Goal: Task Accomplishment & Management: Manage account settings

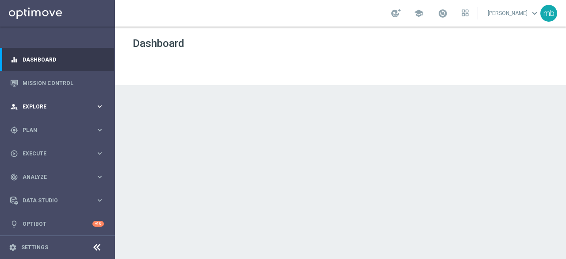
click at [96, 107] on icon "keyboard_arrow_right" at bounding box center [100, 106] width 8 height 8
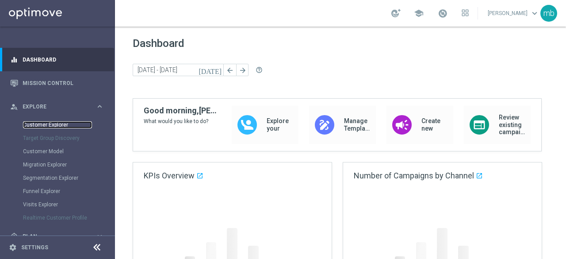
click at [49, 125] on link "Customer Explorer" at bounding box center [57, 124] width 69 height 7
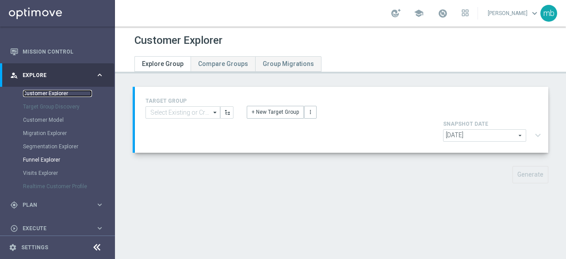
scroll to position [44, 0]
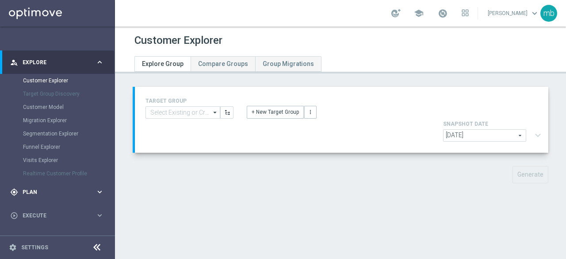
click at [97, 191] on icon "keyboard_arrow_right" at bounding box center [100, 191] width 8 height 8
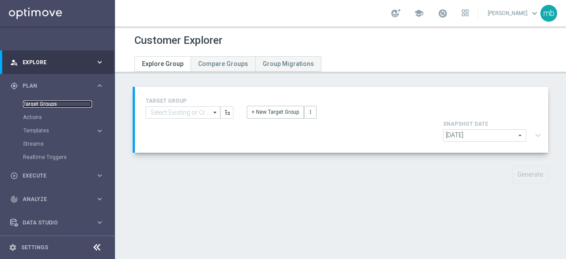
click at [33, 106] on link "Target Groups" at bounding box center [57, 103] width 69 height 7
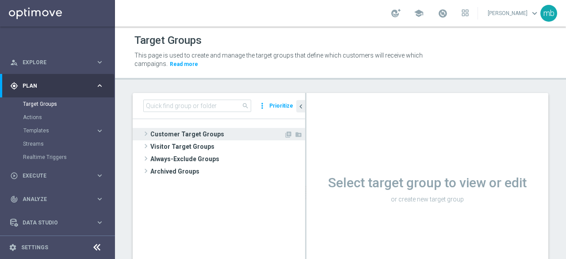
click at [145, 131] on span at bounding box center [146, 133] width 9 height 11
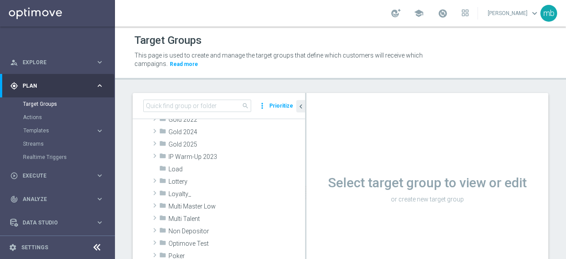
scroll to position [177, 0]
click at [403, 211] on div "Select target group to view or edit or create new target group" at bounding box center [427, 192] width 242 height 199
click at [415, 200] on p "or create new target group" at bounding box center [427, 199] width 242 height 8
click at [416, 193] on div "Select target group to view or edit or create new target group" at bounding box center [427, 187] width 242 height 35
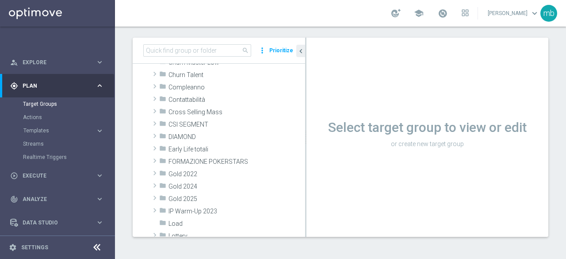
scroll to position [52, 0]
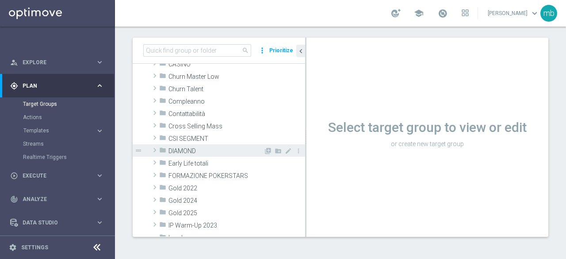
click at [155, 150] on span at bounding box center [154, 150] width 9 height 11
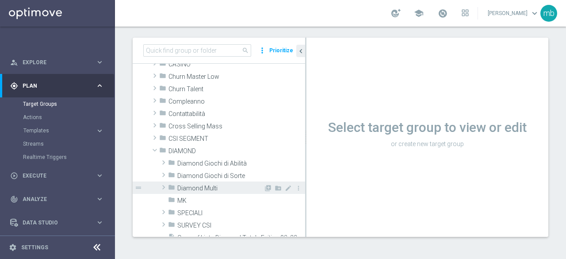
click at [162, 187] on span at bounding box center [163, 187] width 9 height 11
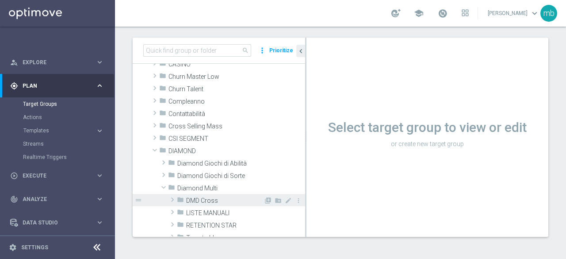
click at [173, 199] on span at bounding box center [172, 199] width 9 height 11
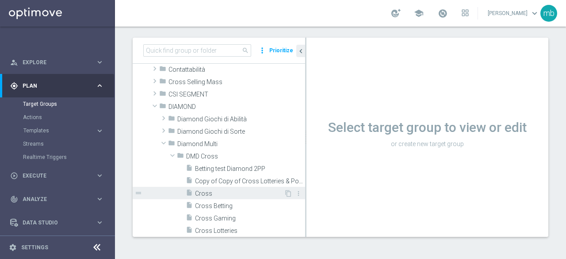
click at [208, 193] on span "Cross" at bounding box center [239, 194] width 89 height 8
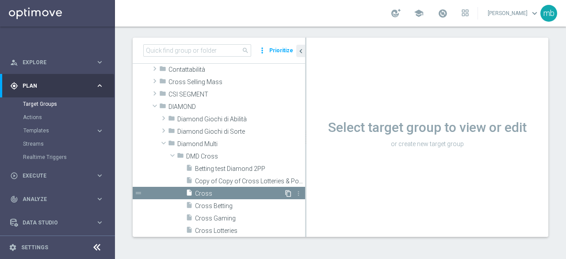
click at [285, 193] on icon "content_copy" at bounding box center [288, 193] width 7 height 7
click at [285, 194] on icon "content_copy" at bounding box center [288, 193] width 7 height 7
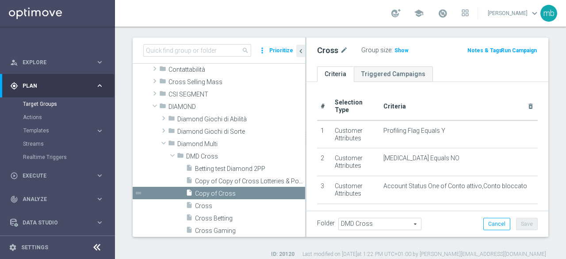
scroll to position [109, 0]
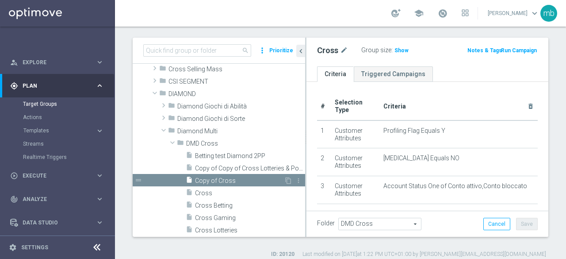
click at [216, 180] on span "Copy of Cross" at bounding box center [239, 181] width 89 height 8
click at [364, 48] on icon "mode_edit" at bounding box center [368, 50] width 8 height 11
type input "A"
type input "Segment"
click at [454, 92] on th "Criteria delete_forever" at bounding box center [459, 106] width 158 height 28
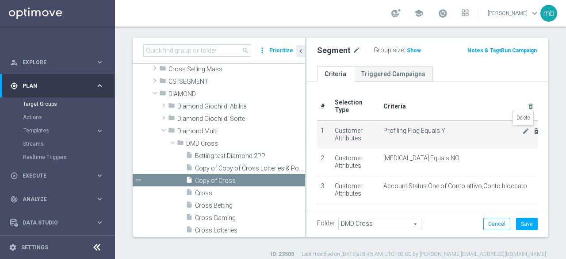
click at [533, 129] on icon "delete_forever" at bounding box center [536, 130] width 7 height 7
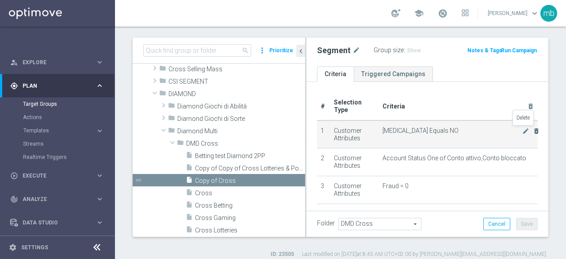
click at [533, 129] on icon "delete_forever" at bounding box center [536, 130] width 7 height 7
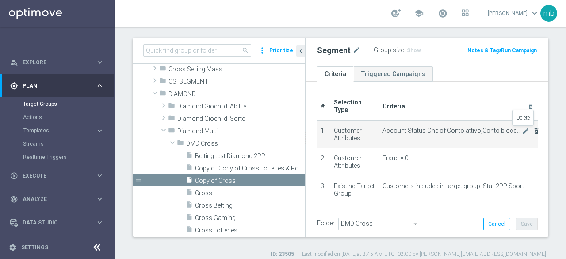
click at [533, 129] on icon "delete_forever" at bounding box center [536, 130] width 7 height 7
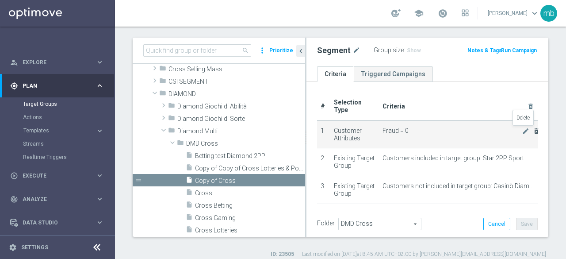
click at [533, 129] on icon "delete_forever" at bounding box center [536, 130] width 7 height 7
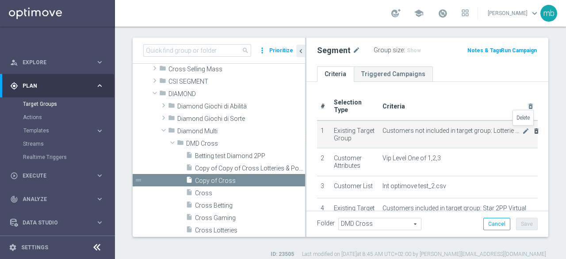
click at [533, 129] on icon "delete_forever" at bounding box center [536, 130] width 7 height 7
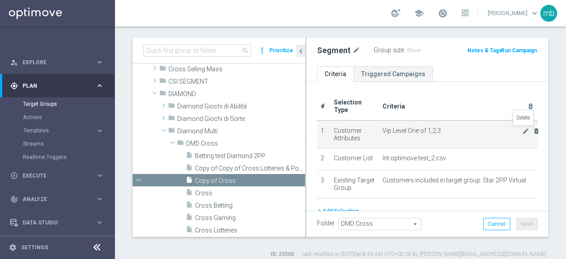
click at [533, 129] on icon "delete_forever" at bounding box center [536, 130] width 7 height 7
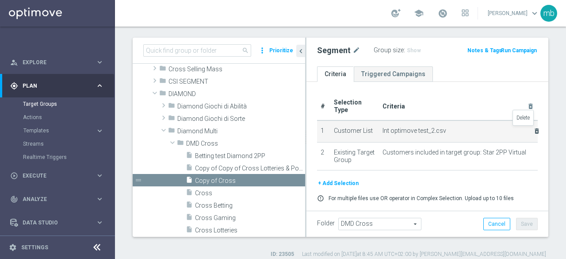
click at [533, 129] on icon "delete_forever" at bounding box center [536, 130] width 7 height 7
checkbox input "false"
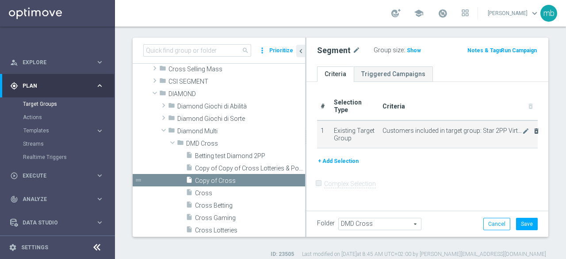
click at [524, 129] on div "mode_edit delete_forever" at bounding box center [531, 131] width 18 height 8
click at [533, 130] on icon "delete_forever" at bounding box center [536, 130] width 7 height 7
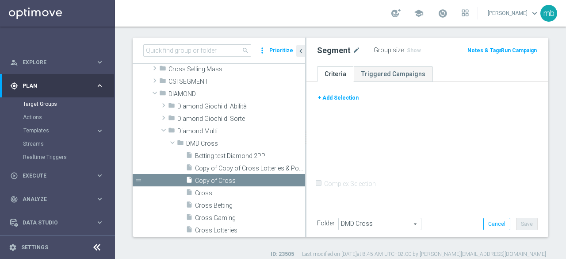
click at [344, 98] on button "+ Add Selection" at bounding box center [338, 98] width 42 height 10
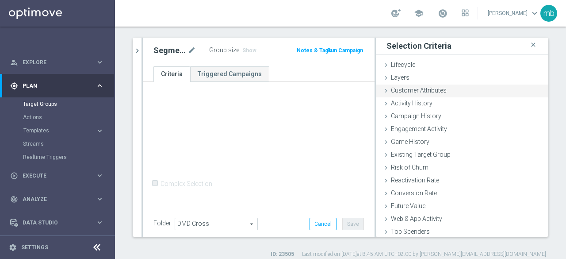
click at [383, 91] on icon at bounding box center [386, 90] width 7 height 7
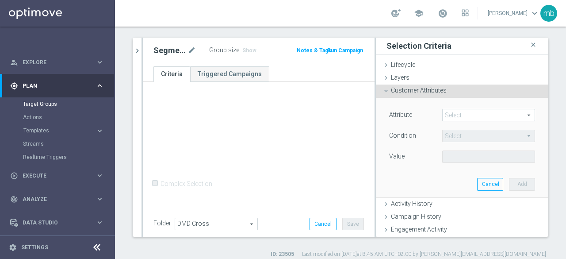
click at [514, 114] on span at bounding box center [489, 114] width 92 height 11
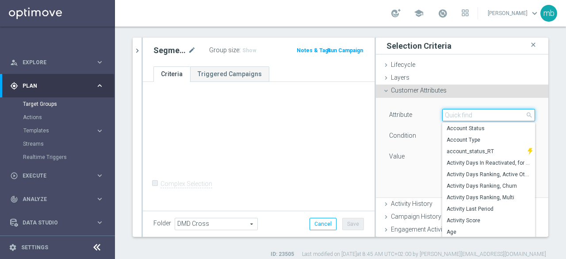
click at [442, 112] on input "search" at bounding box center [488, 115] width 93 height 12
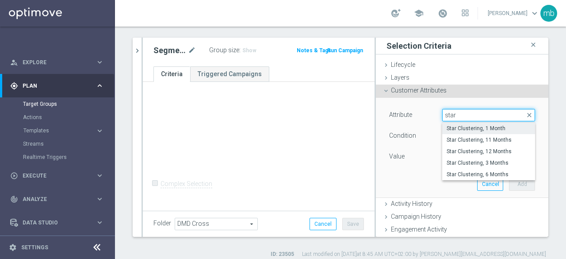
type input "star"
click at [448, 127] on span "Star Clustering, 1 Month" at bounding box center [489, 128] width 84 height 7
type input "Star Clustering, 1 Month"
type input "Equals"
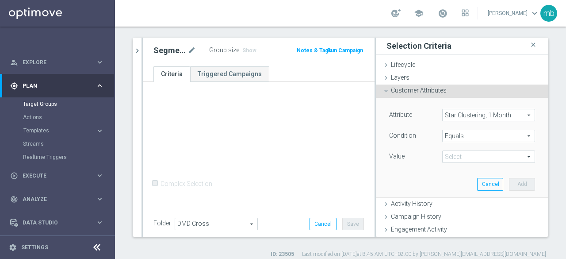
click at [450, 154] on span at bounding box center [489, 156] width 92 height 11
click at [459, 184] on span "EXITING STAR;STAR" at bounding box center [489, 181] width 84 height 7
type input "EXITING STAR;STAR"
click at [516, 185] on button "Add" at bounding box center [522, 184] width 26 height 12
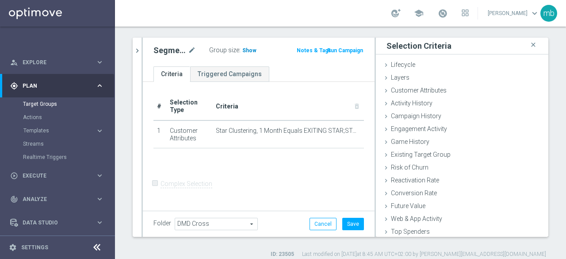
click at [245, 47] on span "Show" at bounding box center [249, 50] width 14 height 6
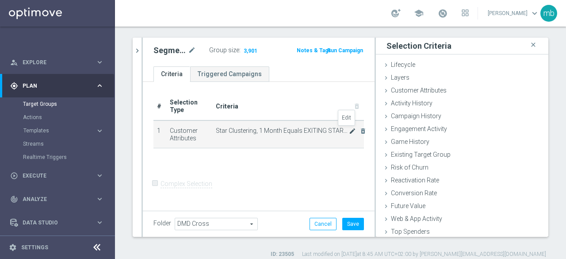
click at [349, 130] on icon "mode_edit" at bounding box center [352, 130] width 7 height 7
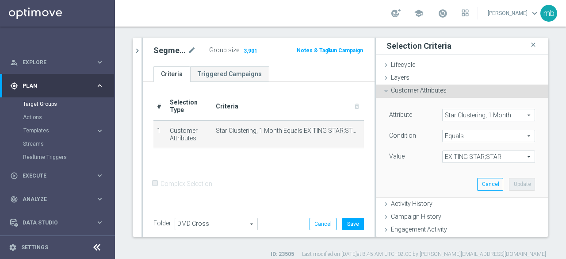
click at [513, 115] on span "Star Clustering, 1 Month" at bounding box center [489, 114] width 92 height 11
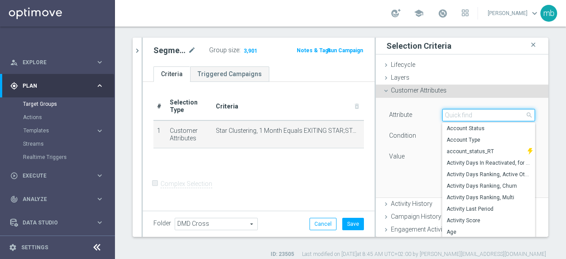
click at [496, 114] on input "search" at bounding box center [488, 115] width 93 height 12
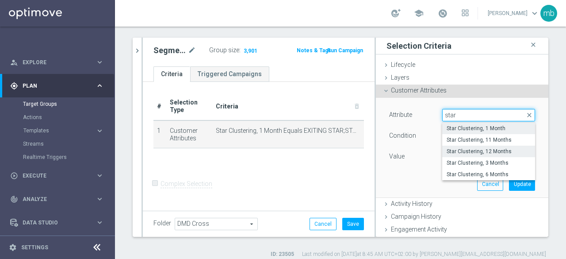
type input "star"
click at [483, 149] on span "Star Clustering, 12 Months" at bounding box center [489, 151] width 84 height 7
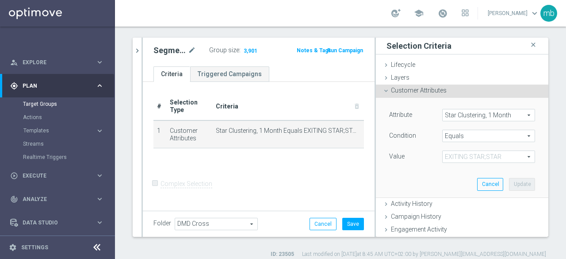
type input "Star Clustering, 12 Months"
click at [515, 154] on span "EXITING STAR;STAR" at bounding box center [489, 156] width 92 height 11
click at [448, 170] on span "STAR" at bounding box center [489, 169] width 84 height 7
type input "STAR"
click at [509, 178] on button "Update" at bounding box center [522, 184] width 26 height 12
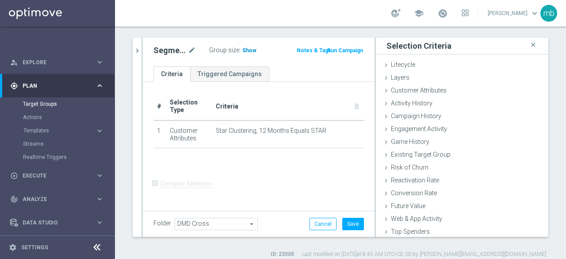
click at [248, 51] on span "Show" at bounding box center [249, 50] width 14 height 6
click at [383, 90] on icon at bounding box center [386, 90] width 7 height 7
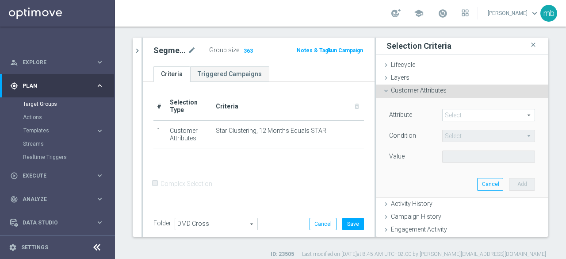
click at [514, 116] on span at bounding box center [489, 114] width 92 height 11
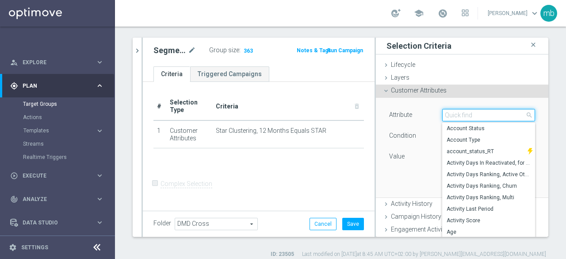
click at [470, 118] on input "search" at bounding box center [488, 115] width 93 height 12
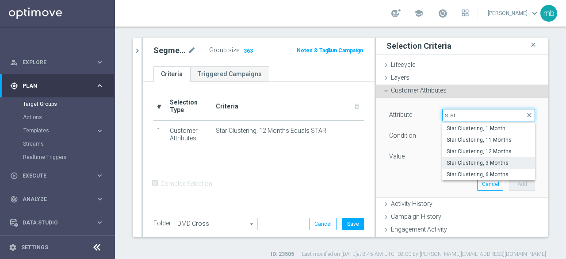
type input "star"
click at [467, 165] on span "Star Clustering, 3 Months" at bounding box center [489, 162] width 84 height 7
type input "Star Clustering, 3 Months"
type input "Equals"
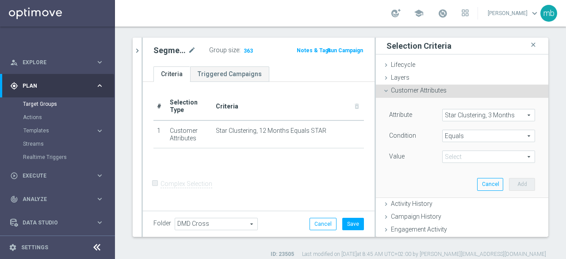
click at [516, 158] on span at bounding box center [489, 156] width 92 height 11
click at [516, 114] on span "Star Clustering, 3 Months" at bounding box center [489, 114] width 92 height 11
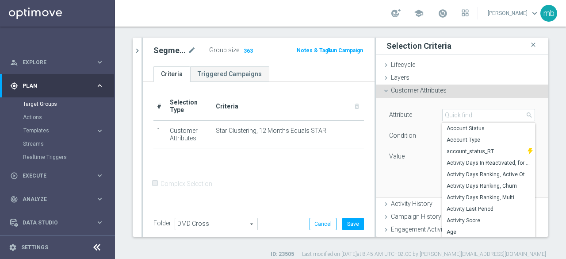
click at [526, 114] on span "search" at bounding box center [529, 114] width 7 height 7
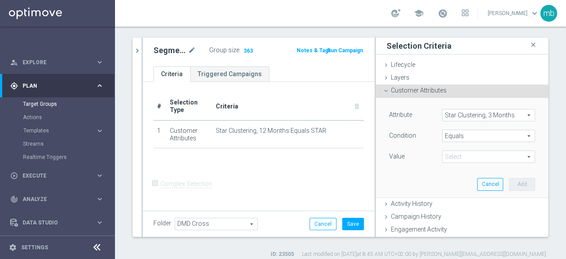
click at [516, 114] on span "Star Clustering, 3 Months" at bounding box center [489, 114] width 92 height 11
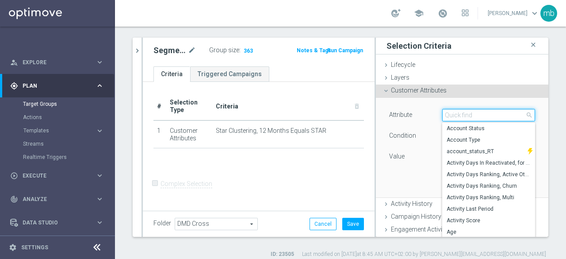
click at [472, 115] on input "search" at bounding box center [488, 115] width 93 height 12
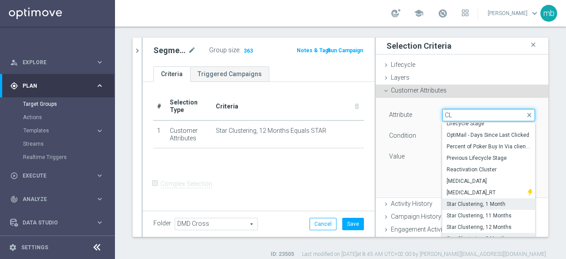
scroll to position [16, 0]
type input "CL"
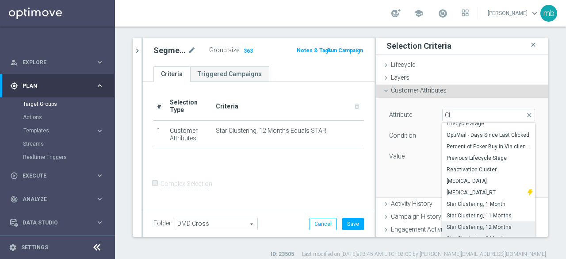
click at [469, 224] on span "Star Clustering, 12 Months" at bounding box center [489, 226] width 84 height 7
type input "Star Clustering, 12 Months"
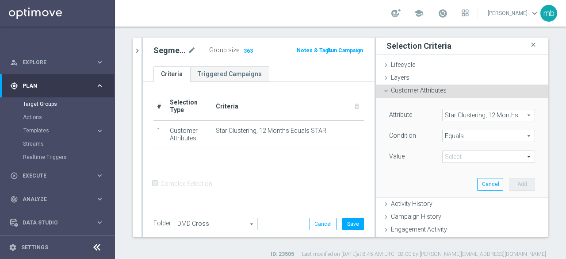
click at [517, 157] on span at bounding box center [489, 156] width 92 height 11
click at [451, 170] on span "STAR" at bounding box center [489, 169] width 84 height 7
type input "STAR"
click at [509, 185] on button "Add" at bounding box center [522, 184] width 26 height 12
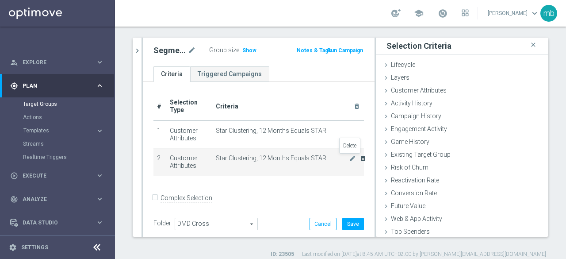
click at [360, 159] on icon "delete_forever" at bounding box center [363, 158] width 7 height 7
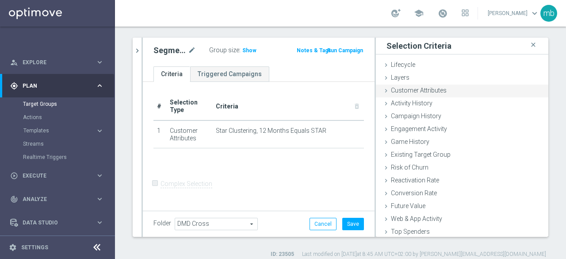
click at [383, 89] on icon at bounding box center [386, 90] width 7 height 7
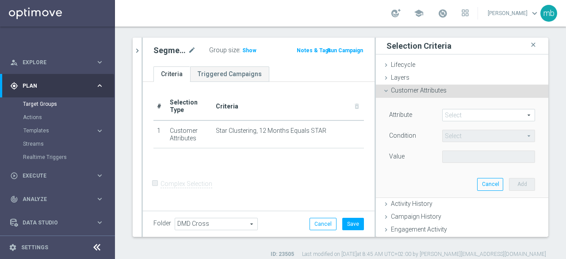
click at [455, 116] on span at bounding box center [489, 114] width 92 height 11
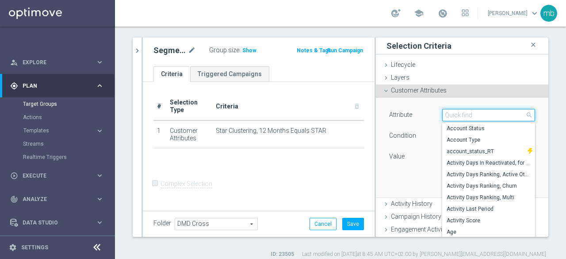
click at [454, 114] on input "search" at bounding box center [488, 115] width 93 height 12
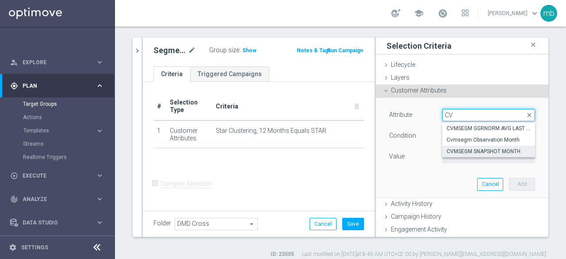
type input "CV"
click at [468, 149] on span "CVMSEGM SNAPSHOT MONTH" at bounding box center [489, 151] width 84 height 7
type input "CVMSEGM SNAPSHOT MONTH"
type input "Equals"
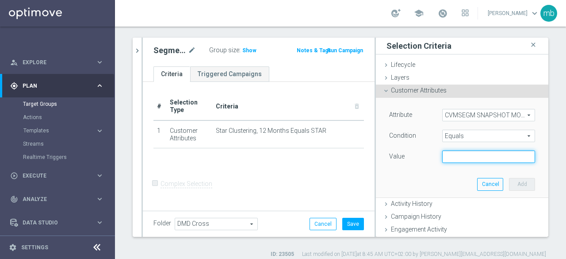
click at [493, 160] on input "text" at bounding box center [488, 156] width 93 height 12
type input "2025-07"
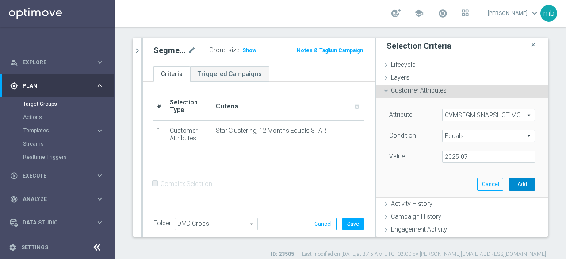
click at [513, 182] on button "Add" at bounding box center [522, 184] width 26 height 12
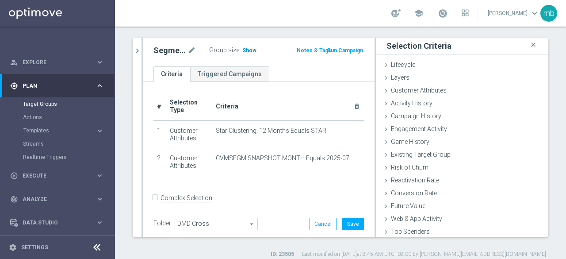
click at [245, 48] on span "Show" at bounding box center [249, 50] width 14 height 6
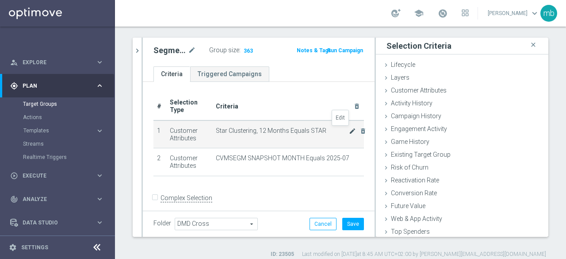
click at [349, 131] on icon "mode_edit" at bounding box center [352, 130] width 7 height 7
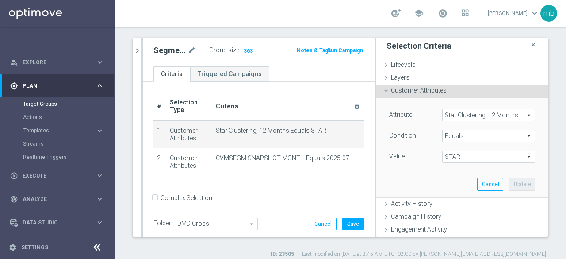
click at [516, 115] on span "Star Clustering, 12 Months" at bounding box center [489, 114] width 92 height 11
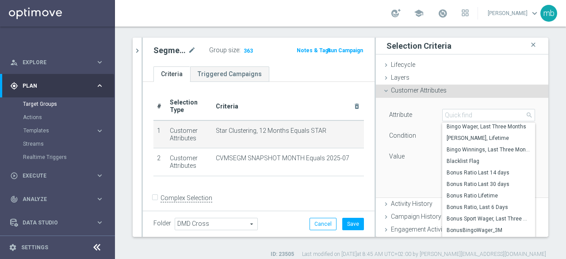
scroll to position [341, 0]
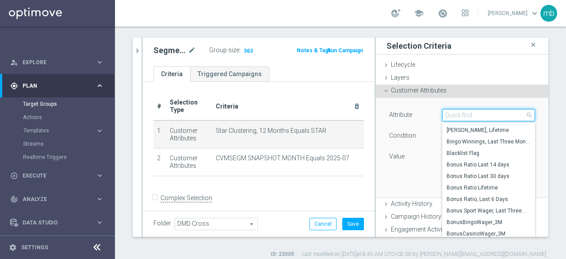
click at [459, 117] on input "search" at bounding box center [488, 115] width 93 height 12
click at [526, 114] on span "search" at bounding box center [529, 114] width 7 height 7
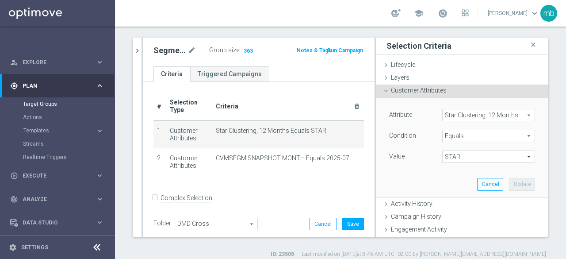
click at [484, 115] on span "Star Clustering, 12 Months" at bounding box center [489, 114] width 92 height 11
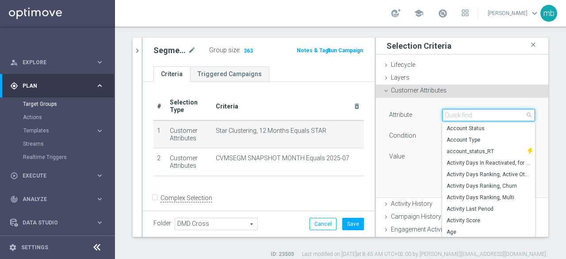
click at [511, 114] on input "search" at bounding box center [488, 115] width 93 height 12
click at [526, 114] on span "search" at bounding box center [529, 114] width 7 height 7
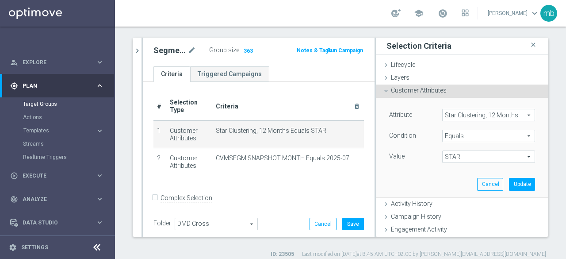
click at [507, 114] on span "Star Clustering, 12 Months" at bounding box center [489, 114] width 92 height 11
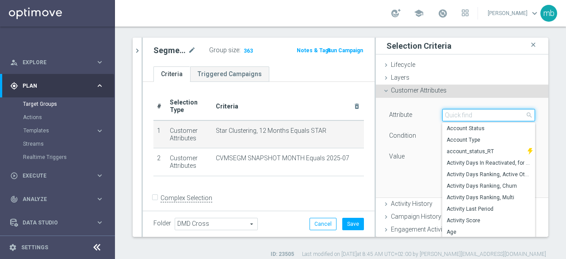
click at [496, 119] on input "search" at bounding box center [488, 115] width 93 height 12
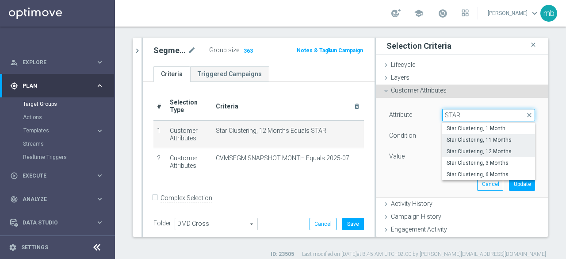
type input "STAR"
click at [485, 138] on span "Star Clustering, 11 Months" at bounding box center [489, 139] width 84 height 7
type input "Star Clustering, 11 Months"
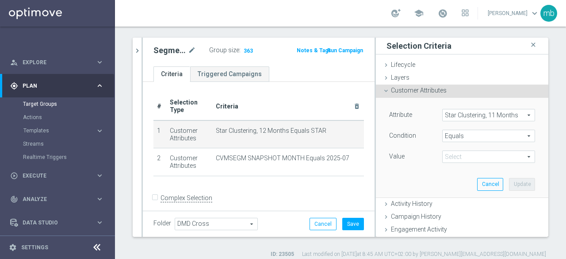
click at [486, 157] on span "STAR" at bounding box center [489, 156] width 92 height 11
click at [448, 169] on span "STAR" at bounding box center [489, 169] width 84 height 7
type input "STAR"
click at [514, 180] on button "Update" at bounding box center [522, 184] width 26 height 12
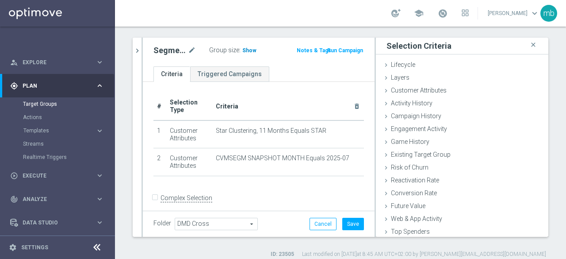
click at [243, 48] on span "Show" at bounding box center [249, 50] width 14 height 6
